Goal: Transaction & Acquisition: Book appointment/travel/reservation

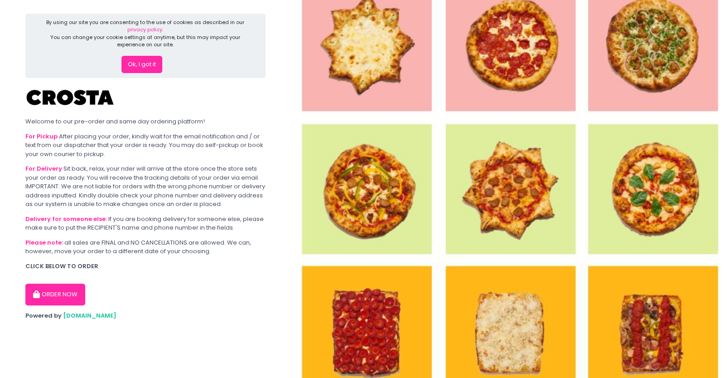
click at [66, 290] on button "ORDER NOW" at bounding box center [55, 294] width 60 height 22
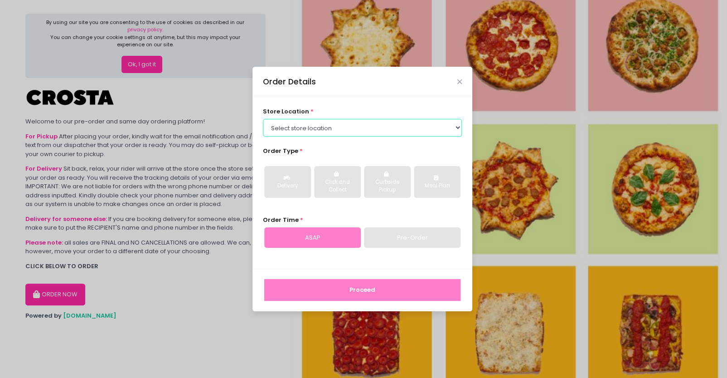
click at [362, 126] on select "Select store location [PERSON_NAME] Pizza - [PERSON_NAME] Pizza - [GEOGRAPHIC_D…" at bounding box center [363, 127] width 200 height 17
select select "65090bae48156caed44a5eb4"
click at [263, 119] on select "Select store location [PERSON_NAME] Pizza - [PERSON_NAME] Pizza - [GEOGRAPHIC_D…" at bounding box center [363, 127] width 200 height 17
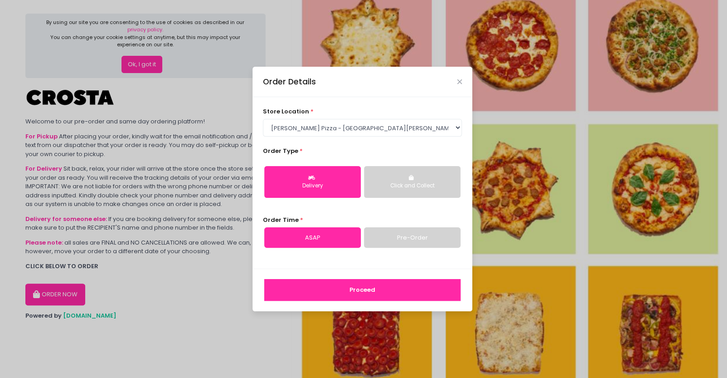
click at [396, 243] on link "Pre-Order" at bounding box center [412, 237] width 97 height 21
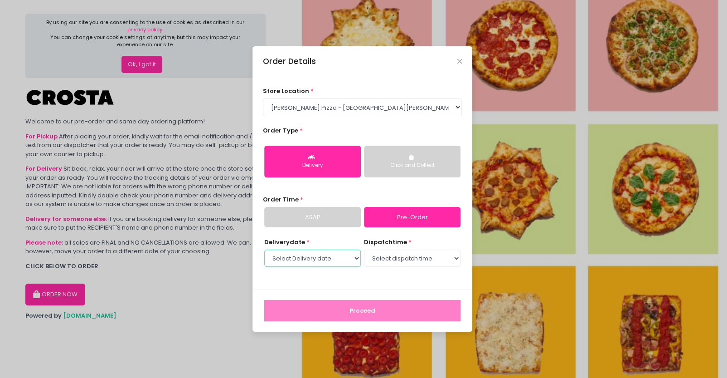
click at [348, 259] on select "Select Delivery date [DATE] [DATE] [DATE] [DATE] [DATE] [DATE]" at bounding box center [312, 257] width 97 height 17
select select "[DATE]"
click at [264, 249] on select "Select Delivery date [DATE] [DATE] [DATE] [DATE] [DATE] [DATE]" at bounding box center [312, 257] width 97 height 17
drag, startPoint x: 409, startPoint y: 259, endPoint x: 412, endPoint y: 254, distance: 5.8
click at [412, 254] on select "Select dispatch time 12:00 PM - 12:30 PM 12:30 PM - 01:00 PM 01:00 PM - 01:30 P…" at bounding box center [412, 257] width 97 height 17
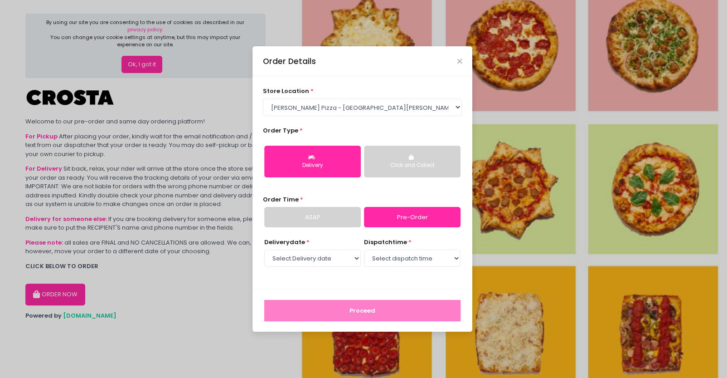
click at [412, 279] on div "store location * Select store location [PERSON_NAME] Pizza - [PERSON_NAME] Pizz…" at bounding box center [363, 182] width 220 height 213
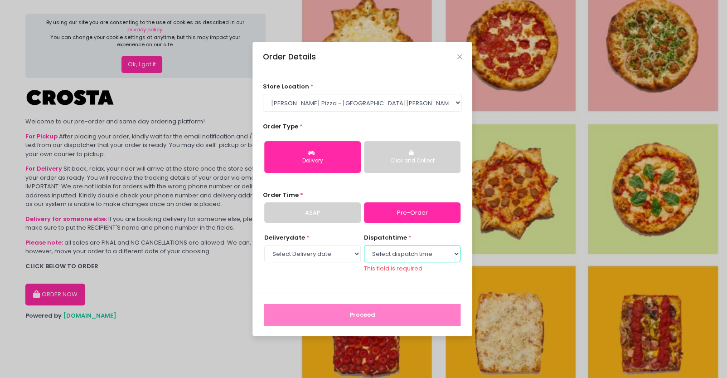
click at [412, 252] on select "Select dispatch time 12:00 PM - 12:30 PM 12:30 PM - 01:00 PM 01:00 PM - 01:30 P…" at bounding box center [412, 253] width 97 height 17
select select "12:00"
click at [364, 249] on select "Select dispatch time 12:00 PM - 12:30 PM 12:30 PM - 01:00 PM 01:00 PM - 01:30 P…" at bounding box center [412, 253] width 97 height 17
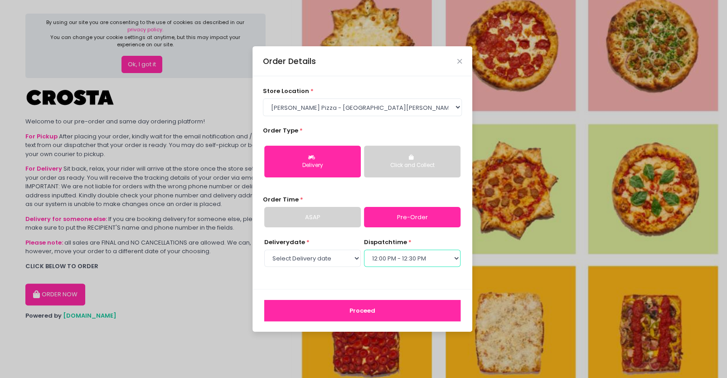
click at [421, 261] on select "Select dispatch time 12:00 PM - 12:30 PM 12:30 PM - 01:00 PM 01:00 PM - 01:30 P…" at bounding box center [412, 257] width 97 height 17
click at [425, 262] on select "Select dispatch time 12:00 PM - 12:30 PM 12:30 PM - 01:00 PM 01:00 PM - 01:30 P…" at bounding box center [412, 257] width 97 height 17
click at [364, 249] on select "Select dispatch time 12:00 PM - 12:30 PM 12:30 PM - 01:00 PM 01:00 PM - 01:30 P…" at bounding box center [412, 257] width 97 height 17
